Goal: Find specific page/section: Find specific page/section

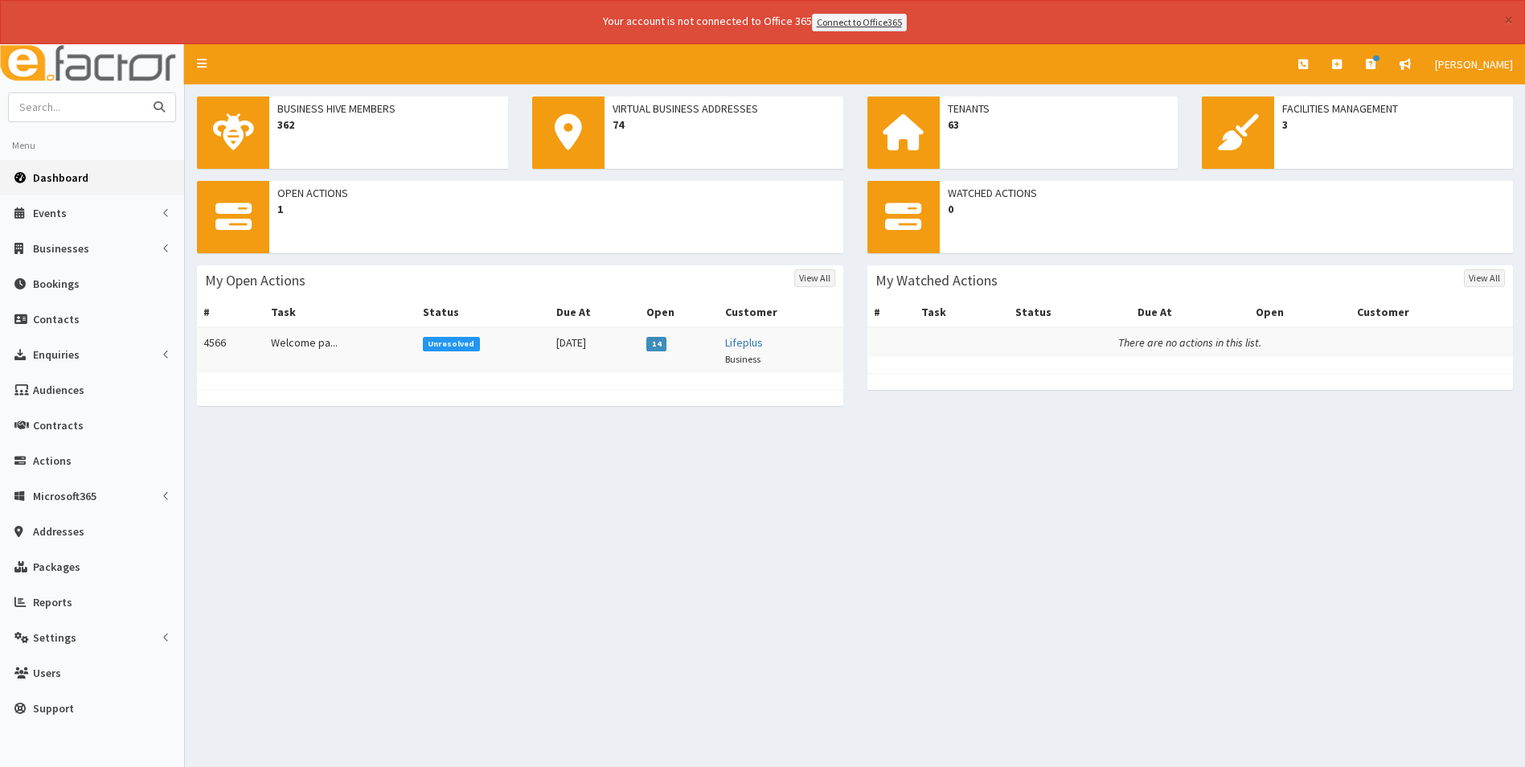
click at [65, 112] on input "text" at bounding box center [76, 107] width 135 height 28
type input "biker"
click at [143, 93] on button "submit" at bounding box center [159, 107] width 32 height 28
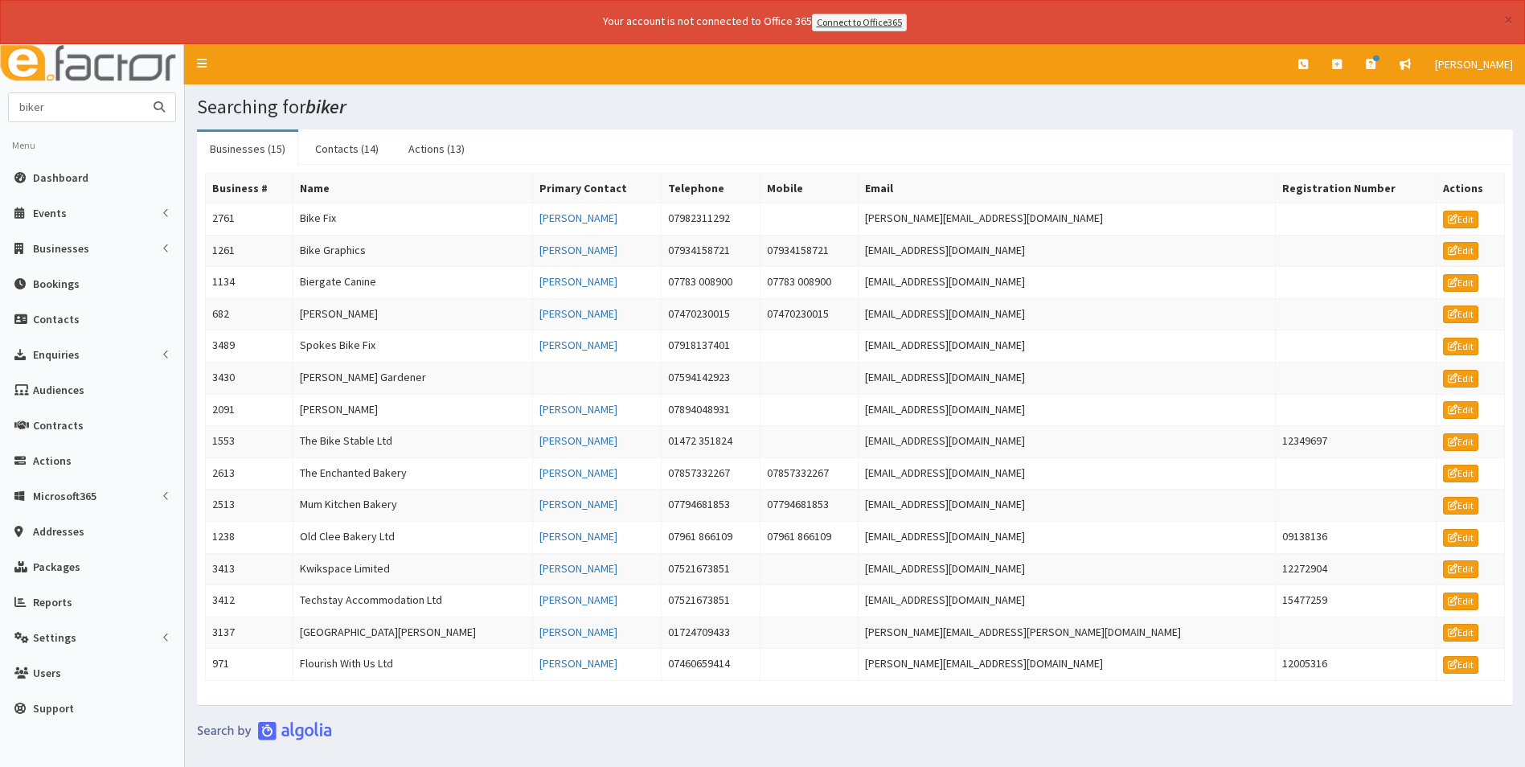
click at [122, 115] on input "biker" at bounding box center [76, 107] width 135 height 28
type input "byker"
click at [143, 93] on button "submit" at bounding box center [159, 107] width 32 height 28
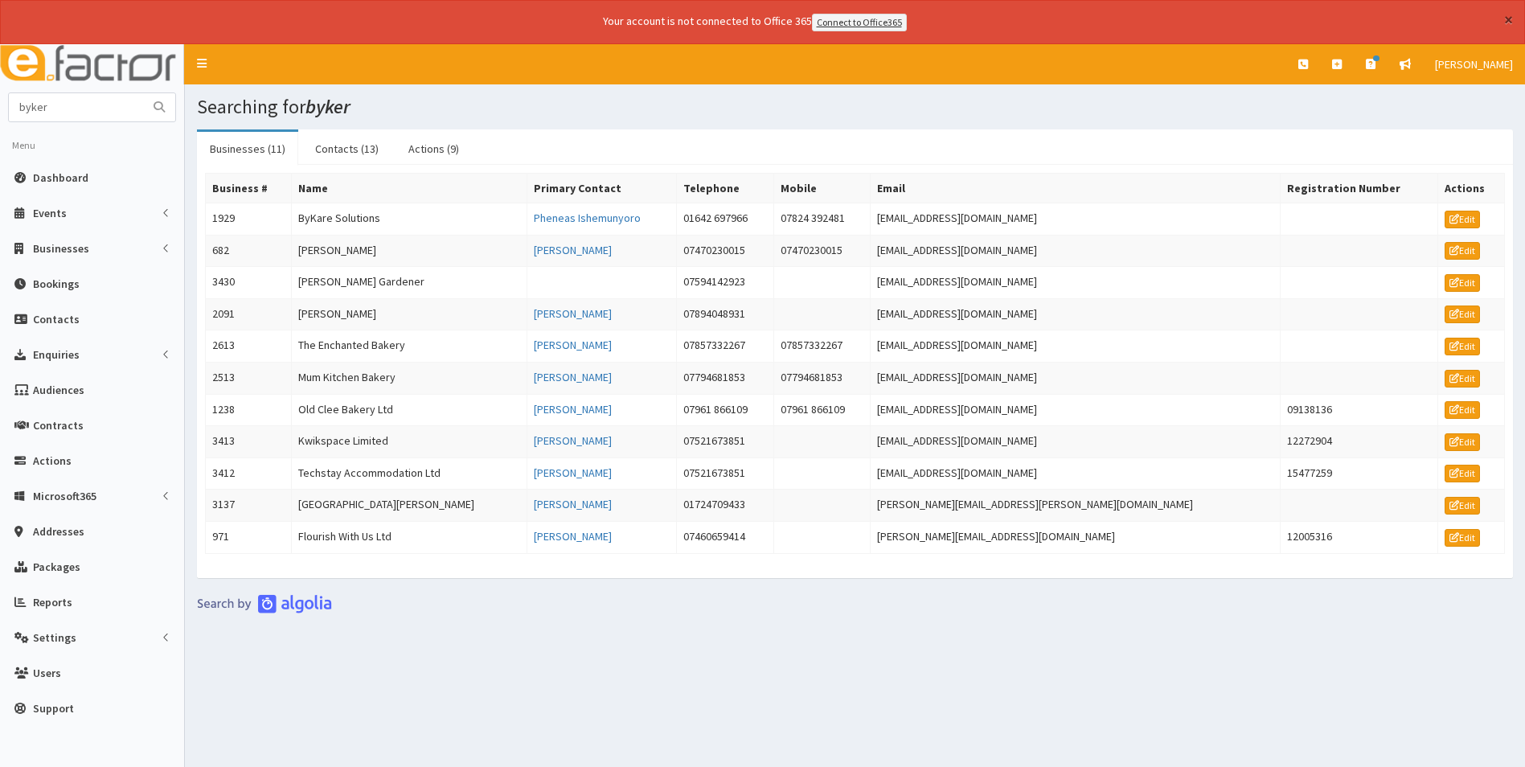
click at [1510, 18] on button "×" at bounding box center [1508, 19] width 9 height 17
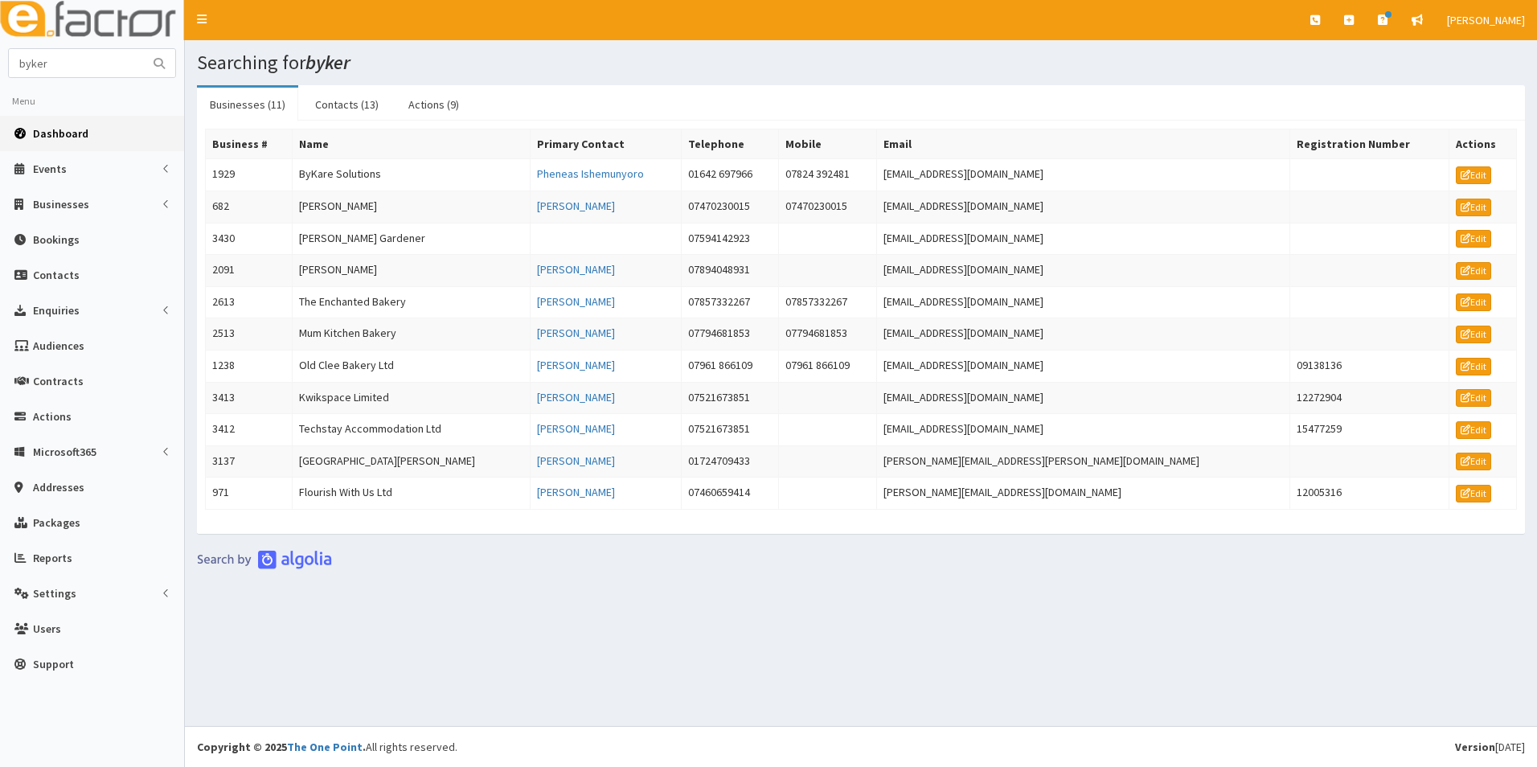
click at [53, 137] on span "Dashboard" at bounding box center [60, 133] width 55 height 14
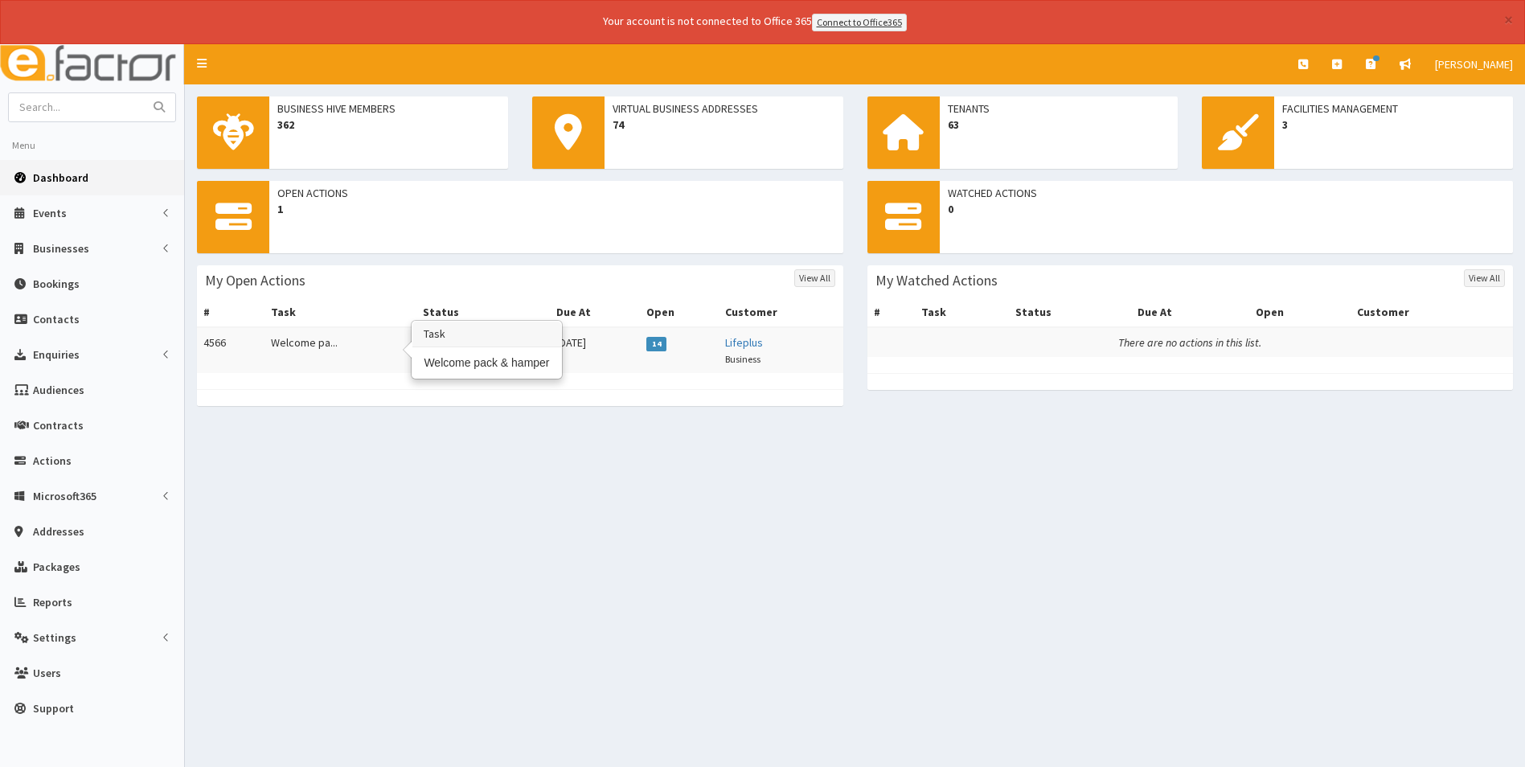
click at [323, 351] on td "Welcome pa..." at bounding box center [341, 350] width 152 height 46
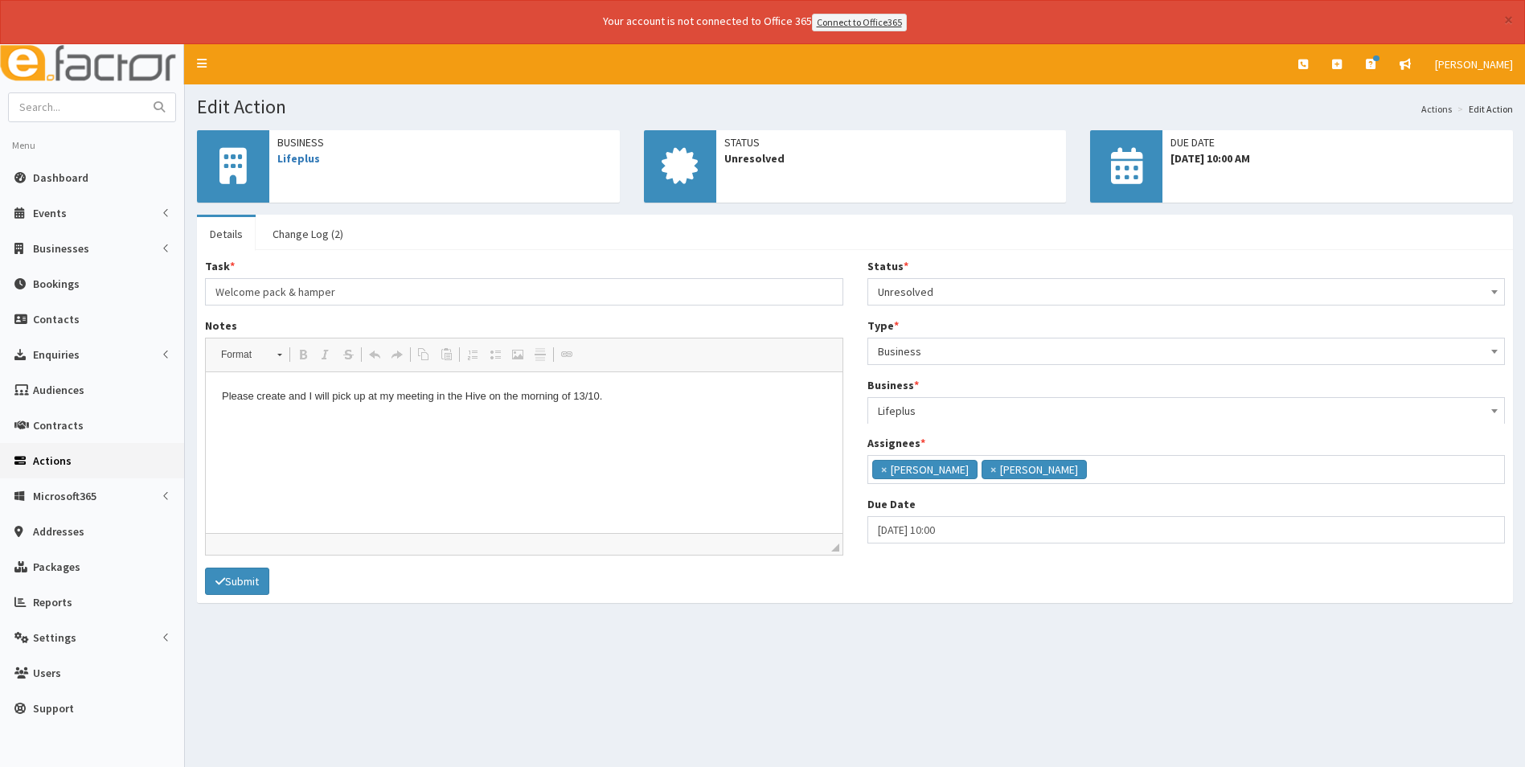
scroll to position [117, 0]
click at [75, 167] on link "Dashboard" at bounding box center [92, 177] width 184 height 35
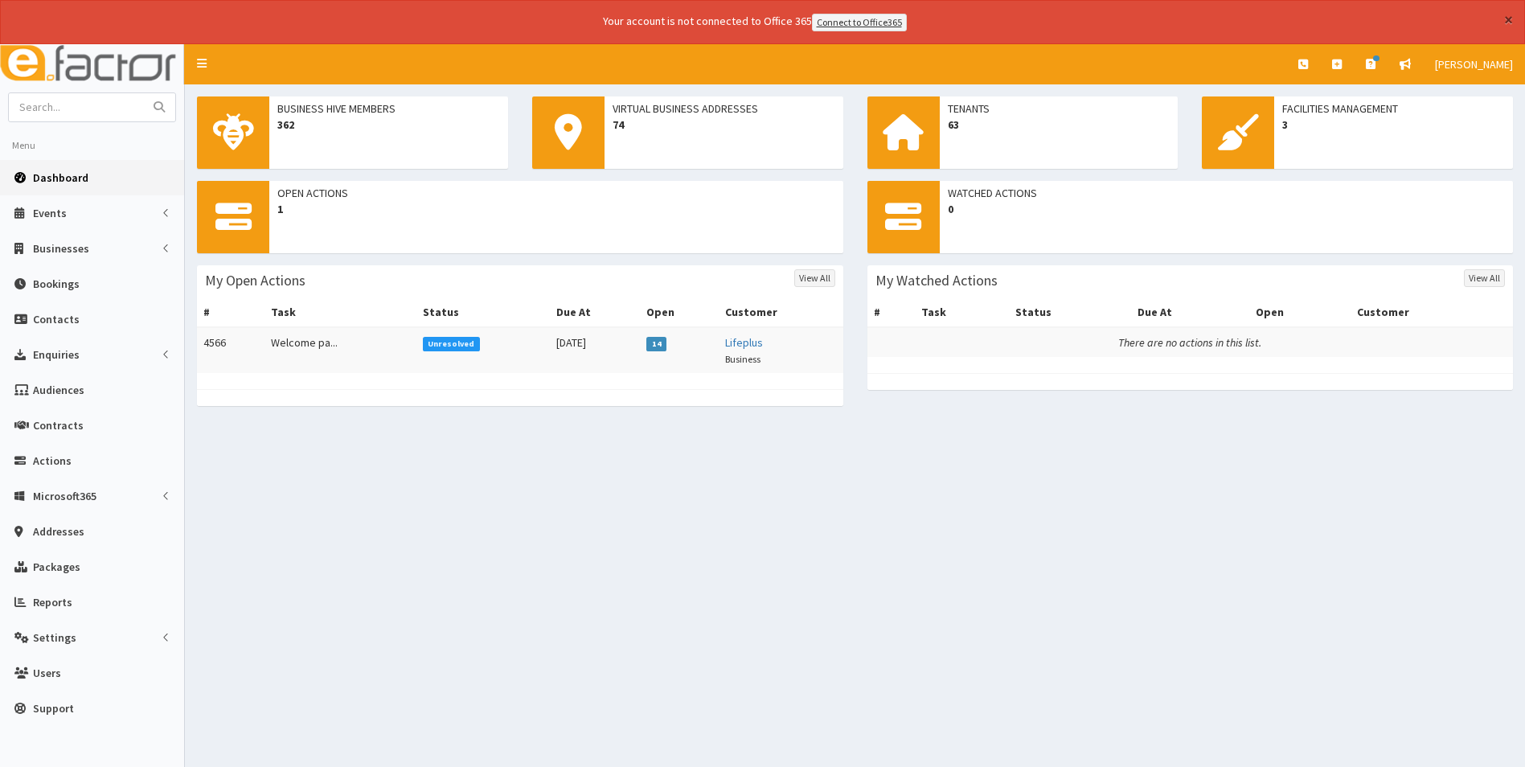
click at [1508, 20] on button "×" at bounding box center [1508, 19] width 9 height 17
click at [1354, 64] on link at bounding box center [1337, 64] width 34 height 40
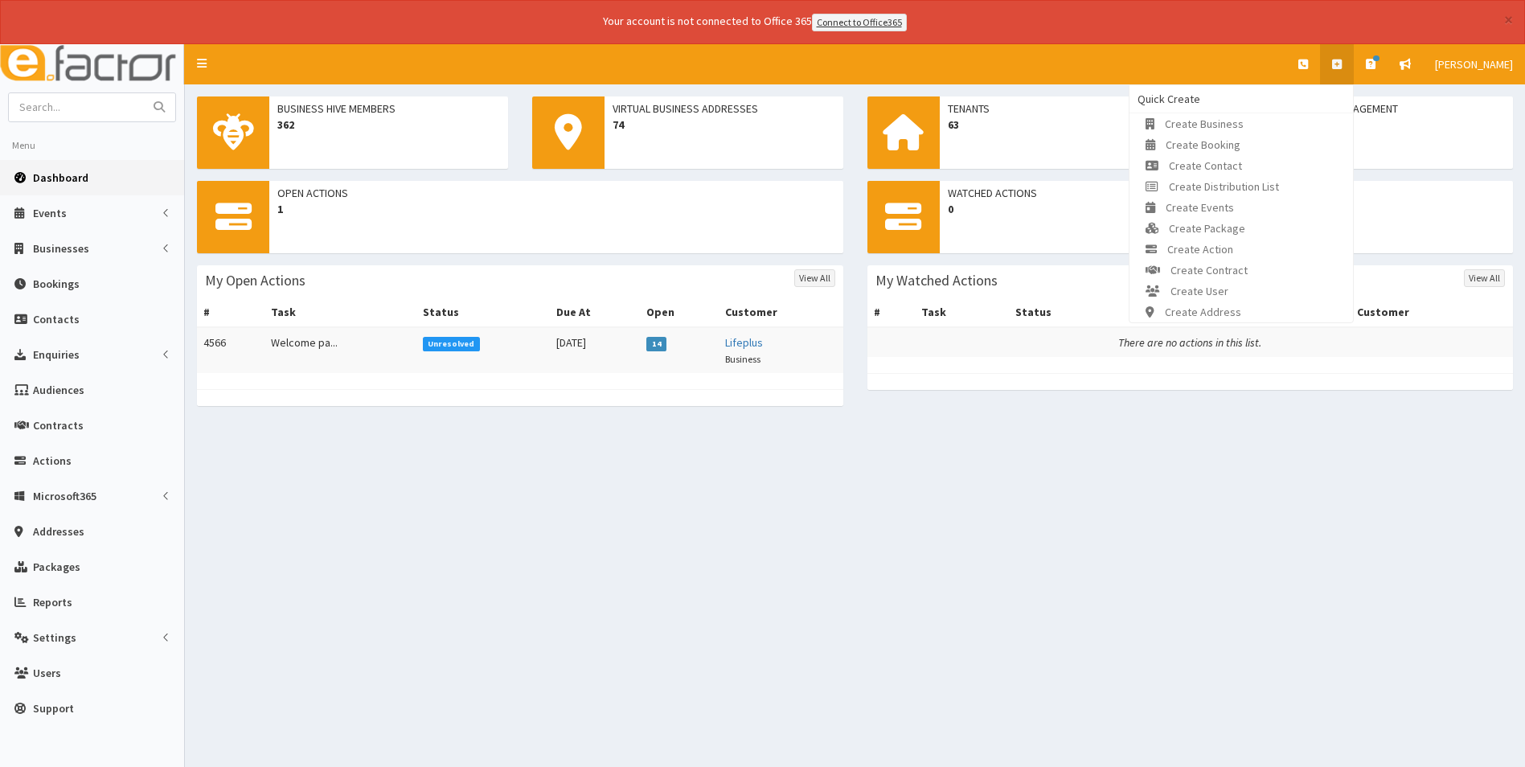
drag, startPoint x: 1304, startPoint y: 408, endPoint x: 1282, endPoint y: 382, distance: 33.7
click at [1297, 399] on div "Open Actions 1 My Open Actions View All # Task Status Due At Open Customer 4566…" at bounding box center [855, 301] width 1340 height 241
